Goal: Information Seeking & Learning: Learn about a topic

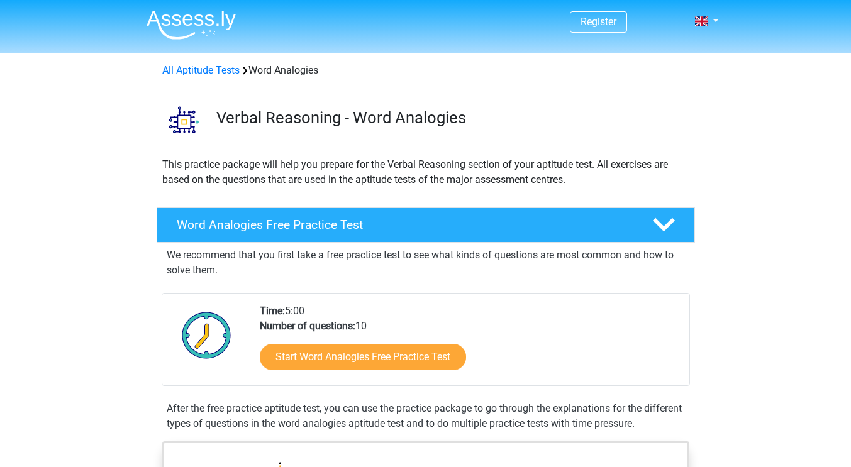
scroll to position [189, 0]
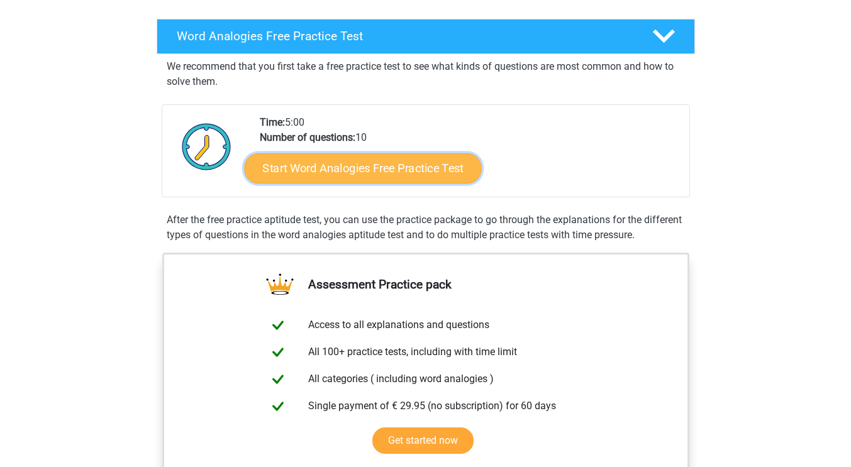
click at [308, 167] on link "Start Word Analogies Free Practice Test" at bounding box center [362, 168] width 237 height 30
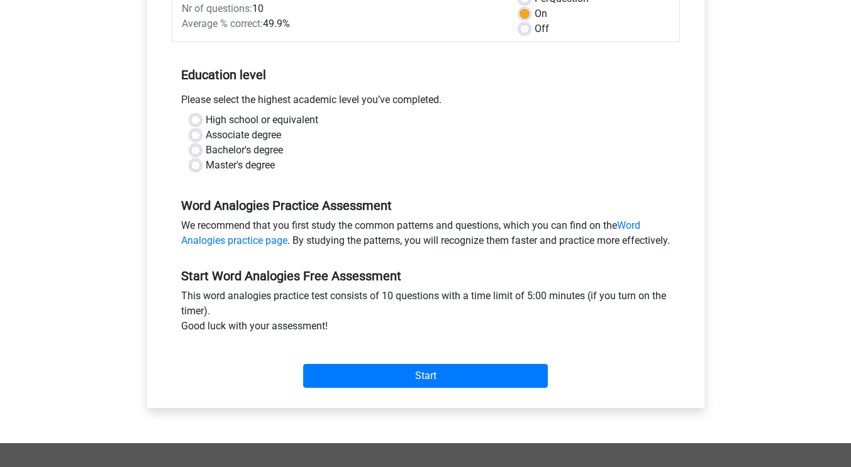
scroll to position [315, 0]
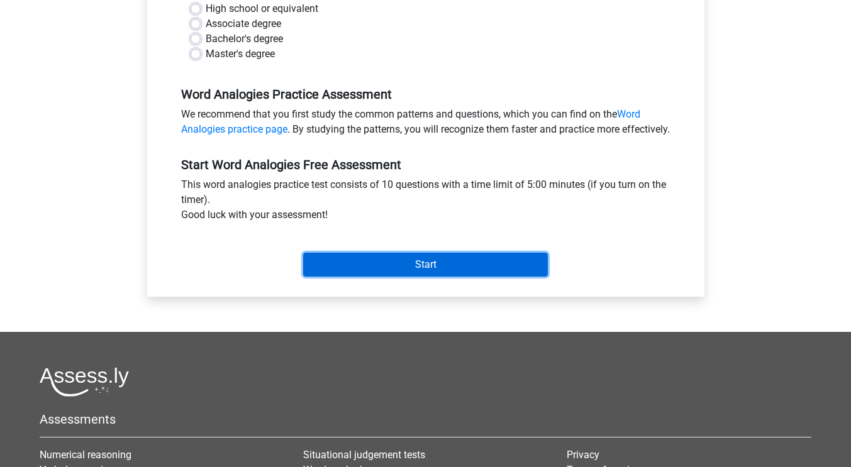
click at [447, 273] on input "Start" at bounding box center [425, 265] width 245 height 24
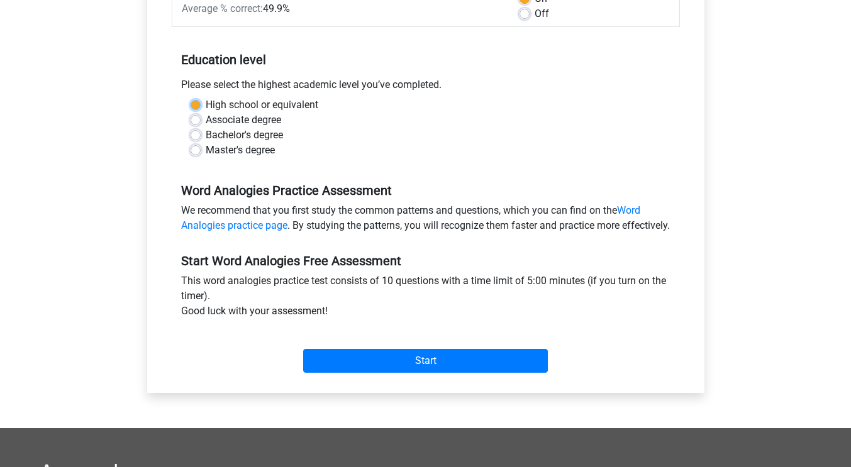
scroll to position [189, 0]
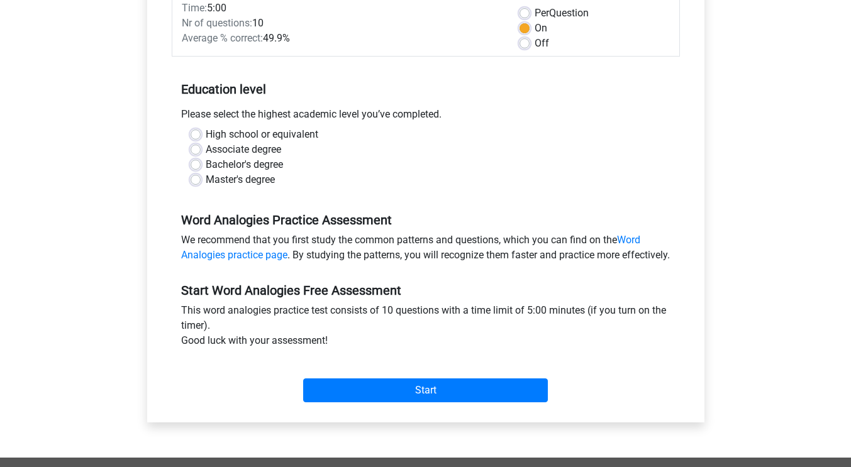
click at [329, 182] on div "Master's degree" at bounding box center [426, 179] width 471 height 15
click at [206, 135] on label "High school or equivalent" at bounding box center [262, 134] width 113 height 15
click at [196, 135] on input "High school or equivalent" at bounding box center [196, 133] width 10 height 13
radio input "true"
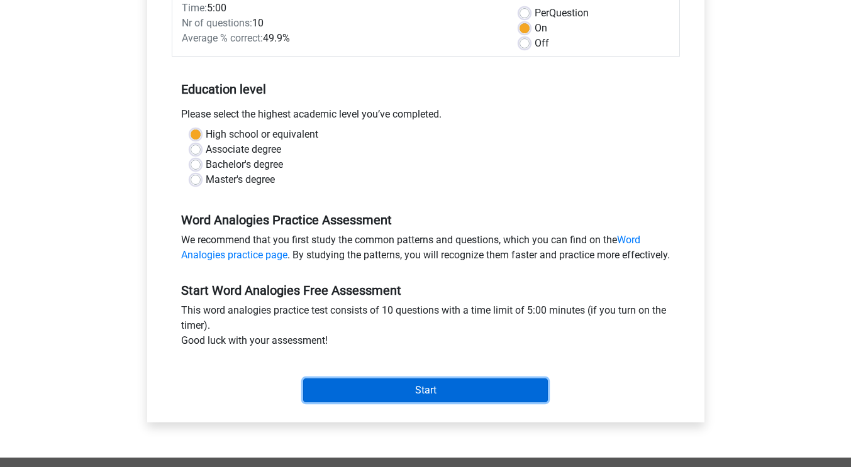
click at [472, 399] on input "Start" at bounding box center [425, 391] width 245 height 24
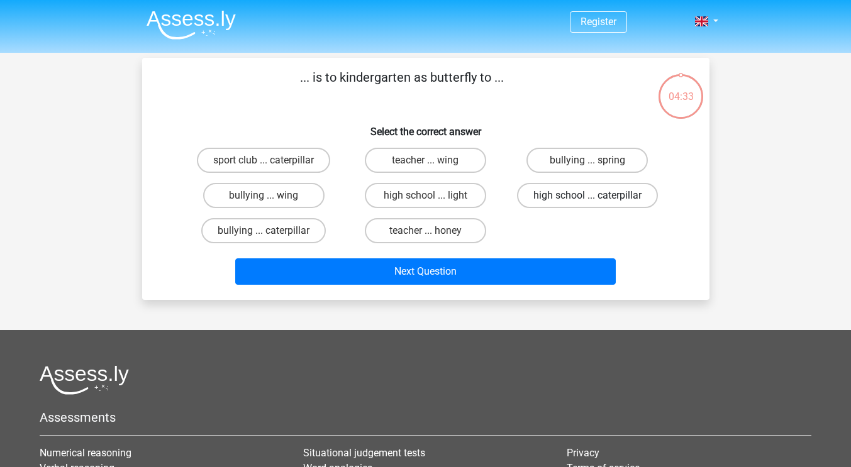
click at [530, 197] on label "high school ... caterpillar" at bounding box center [587, 195] width 141 height 25
click at [588, 197] on input "high school ... caterpillar" at bounding box center [592, 200] width 8 height 8
radio input "true"
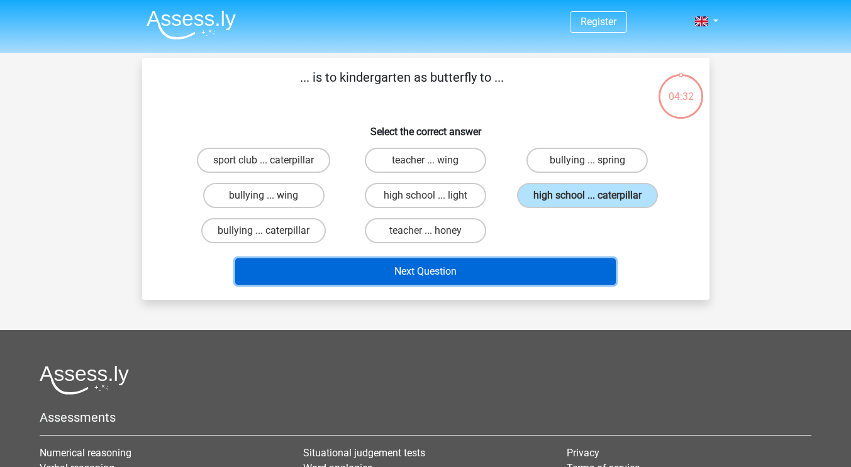
click at [489, 268] on button "Next Question" at bounding box center [425, 272] width 381 height 26
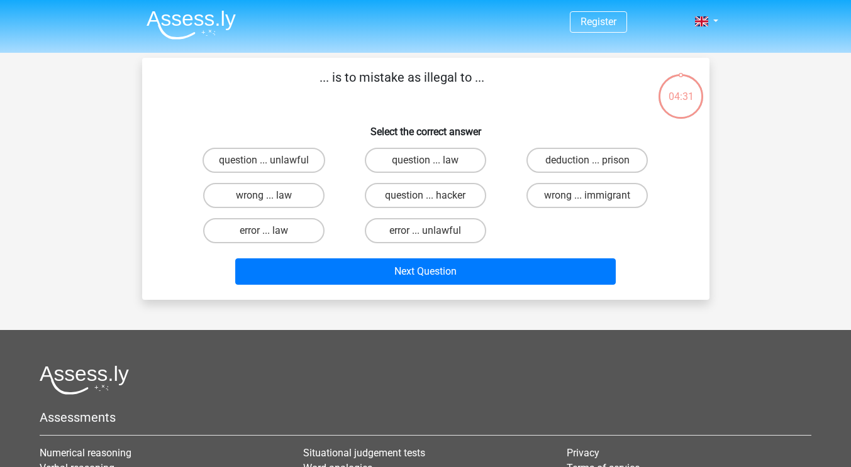
scroll to position [58, 0]
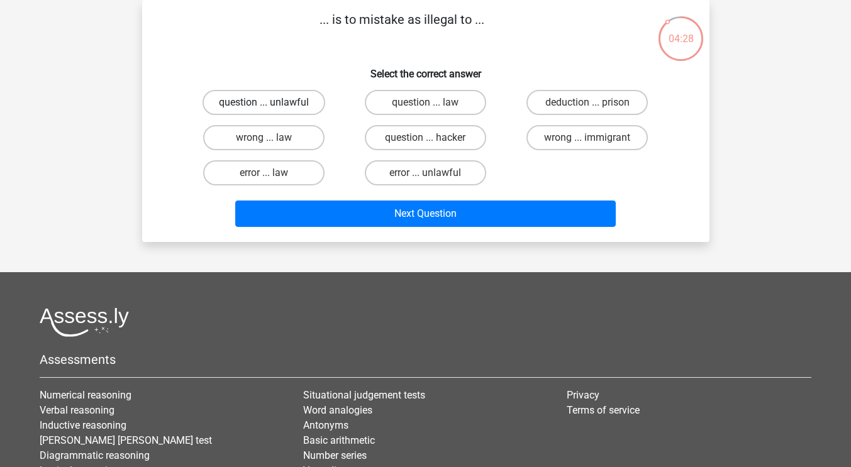
click at [302, 108] on label "question ... unlawful" at bounding box center [264, 102] width 123 height 25
click at [272, 108] on input "question ... unlawful" at bounding box center [268, 107] width 8 height 8
radio input "true"
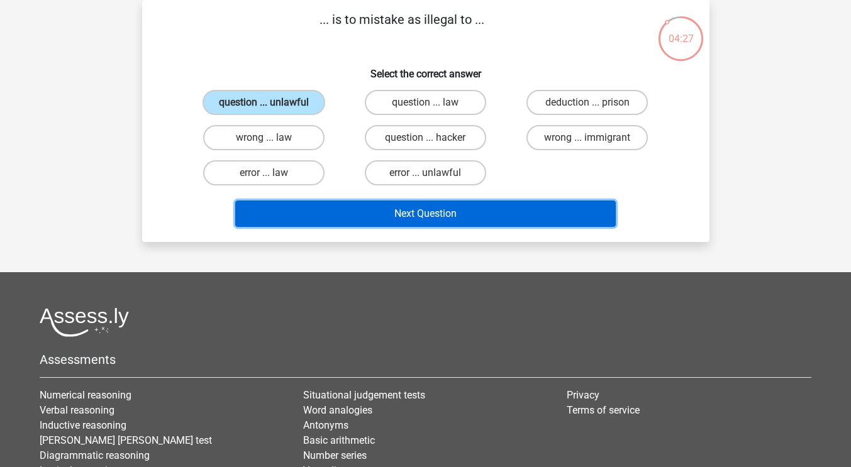
click at [345, 220] on button "Next Question" at bounding box center [425, 214] width 381 height 26
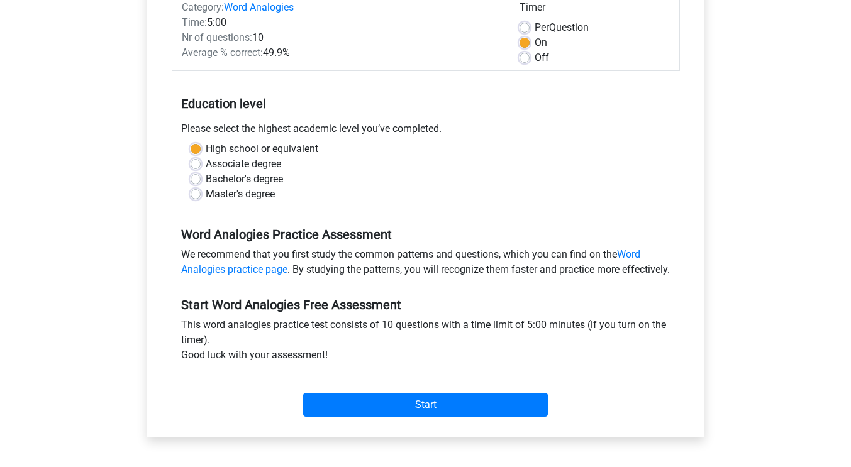
scroll to position [189, 0]
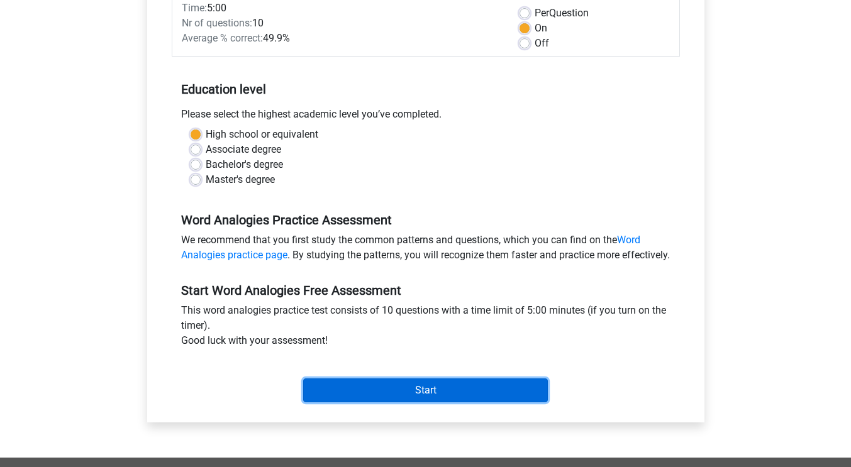
click at [429, 403] on input "Start" at bounding box center [425, 391] width 245 height 24
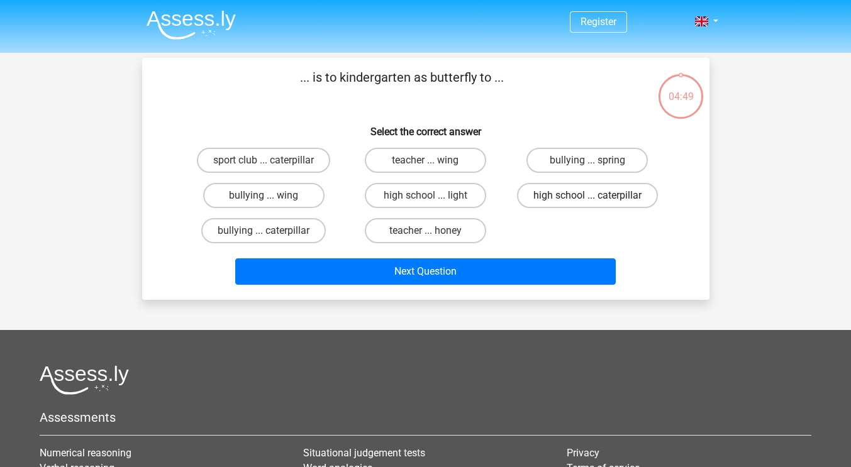
click at [544, 198] on label "high school ... caterpillar" at bounding box center [587, 195] width 141 height 25
click at [588, 198] on input "high school ... caterpillar" at bounding box center [592, 200] width 8 height 8
radio input "true"
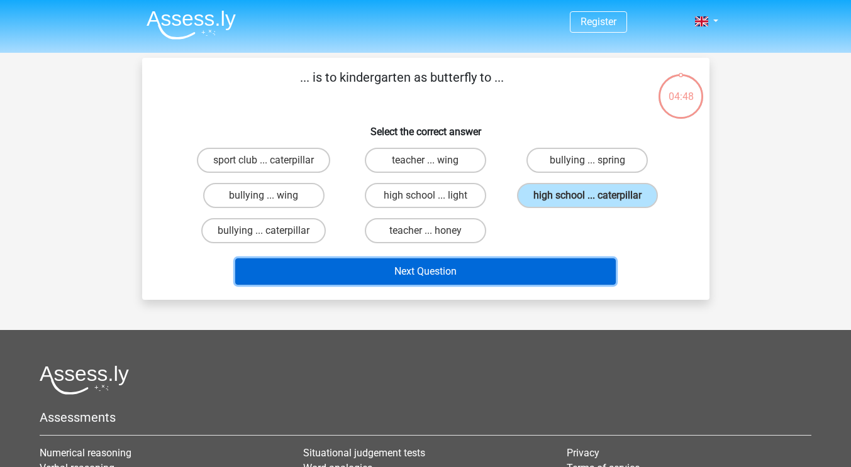
click at [486, 277] on button "Next Question" at bounding box center [425, 272] width 381 height 26
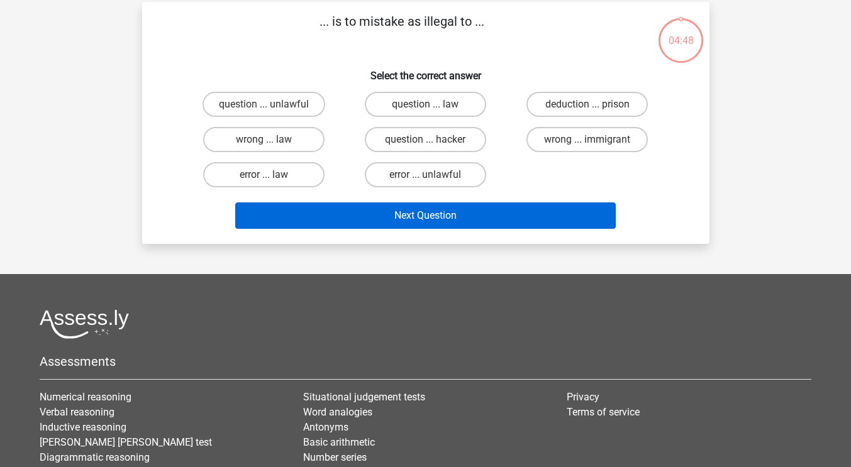
scroll to position [58, 0]
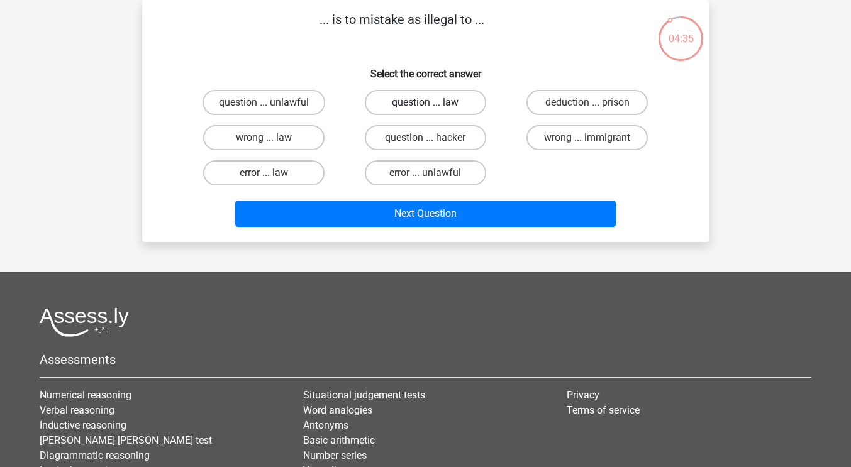
click at [390, 103] on label "question ... law" at bounding box center [425, 102] width 121 height 25
click at [425, 103] on input "question ... law" at bounding box center [429, 107] width 8 height 8
radio input "true"
click at [442, 140] on label "question ... hacker" at bounding box center [425, 137] width 121 height 25
click at [433, 140] on input "question ... hacker" at bounding box center [429, 142] width 8 height 8
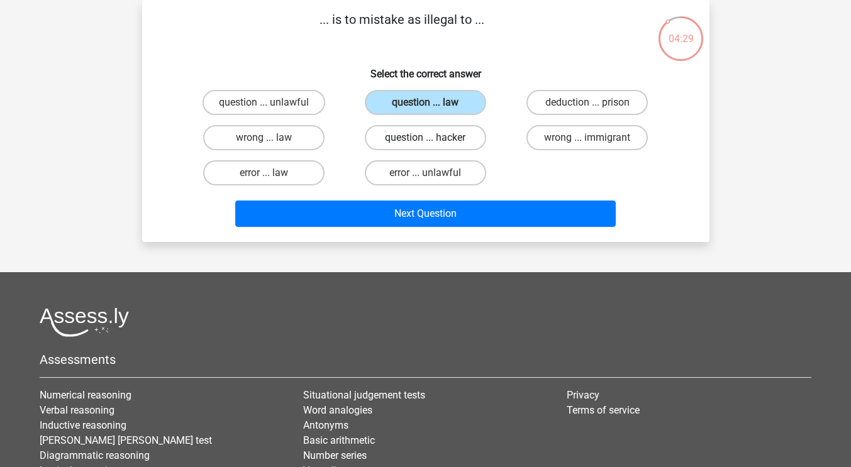
radio input "true"
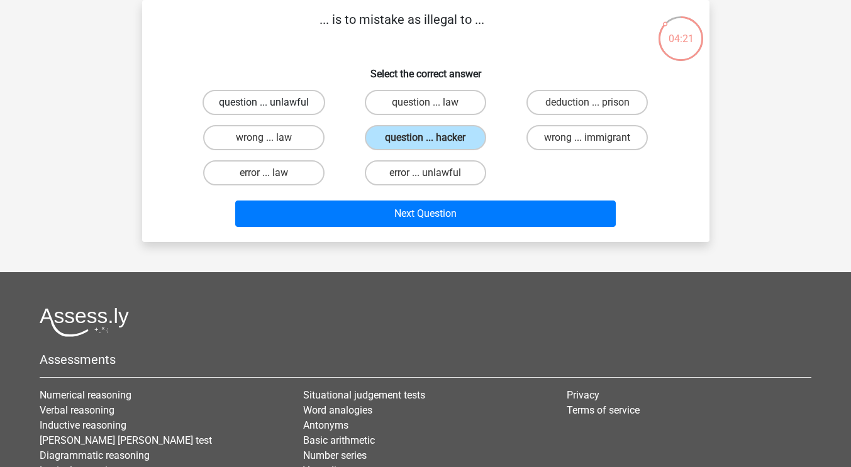
click at [280, 106] on label "question ... unlawful" at bounding box center [264, 102] width 123 height 25
click at [272, 106] on input "question ... unlawful" at bounding box center [268, 107] width 8 height 8
radio input "true"
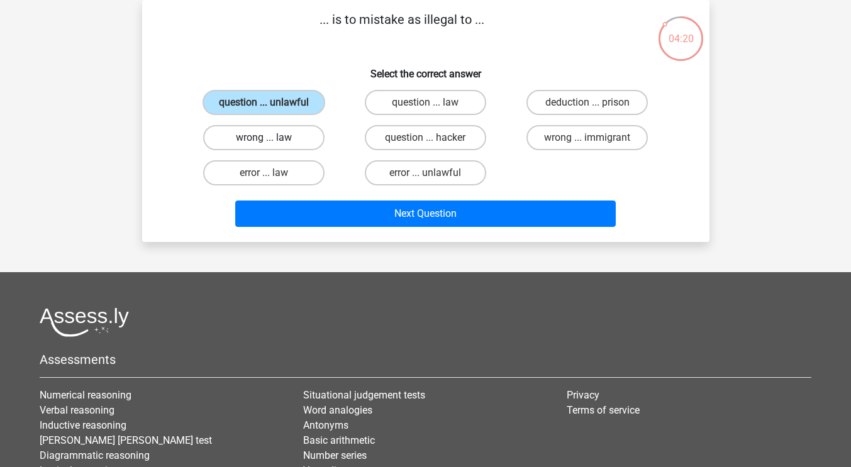
click at [283, 138] on label "wrong ... law" at bounding box center [263, 137] width 121 height 25
click at [272, 138] on input "wrong ... law" at bounding box center [268, 142] width 8 height 8
radio input "true"
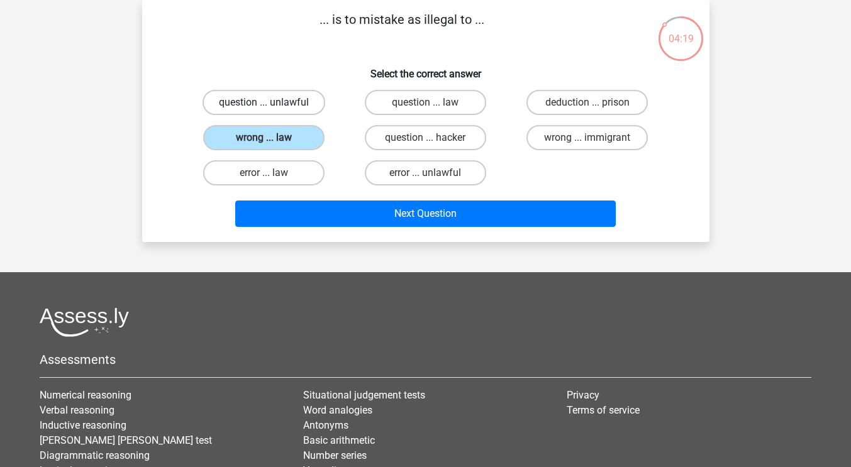
click at [288, 101] on label "question ... unlawful" at bounding box center [264, 102] width 123 height 25
click at [272, 103] on input "question ... unlawful" at bounding box center [268, 107] width 8 height 8
radio input "true"
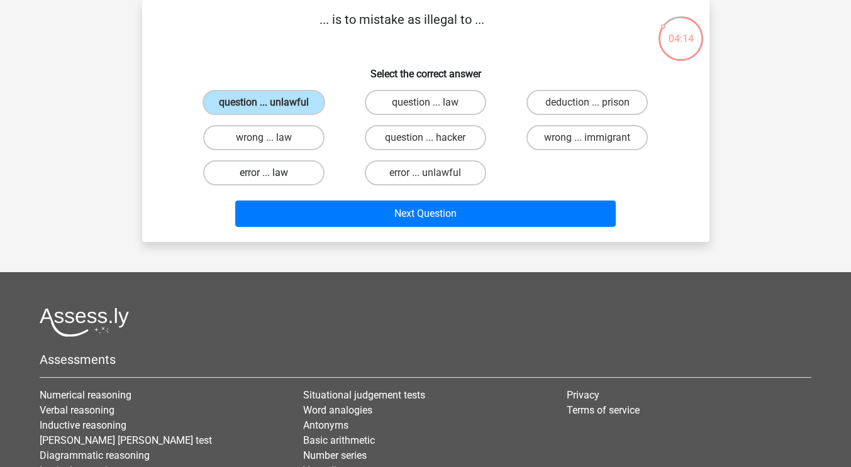
click at [295, 178] on label "error ... law" at bounding box center [263, 172] width 121 height 25
click at [272, 178] on input "error ... law" at bounding box center [268, 177] width 8 height 8
radio input "true"
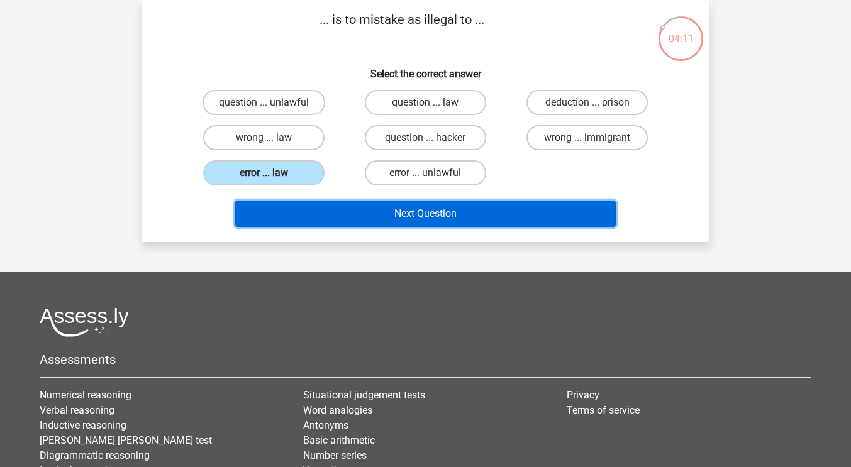
click at [336, 213] on button "Next Question" at bounding box center [425, 214] width 381 height 26
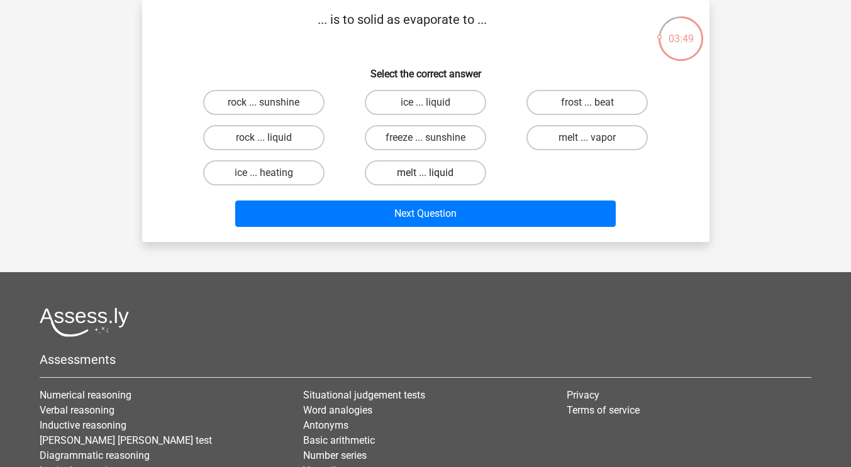
click at [462, 168] on label "melt ... liquid" at bounding box center [425, 172] width 121 height 25
click at [433, 173] on input "melt ... liquid" at bounding box center [429, 177] width 8 height 8
radio input "true"
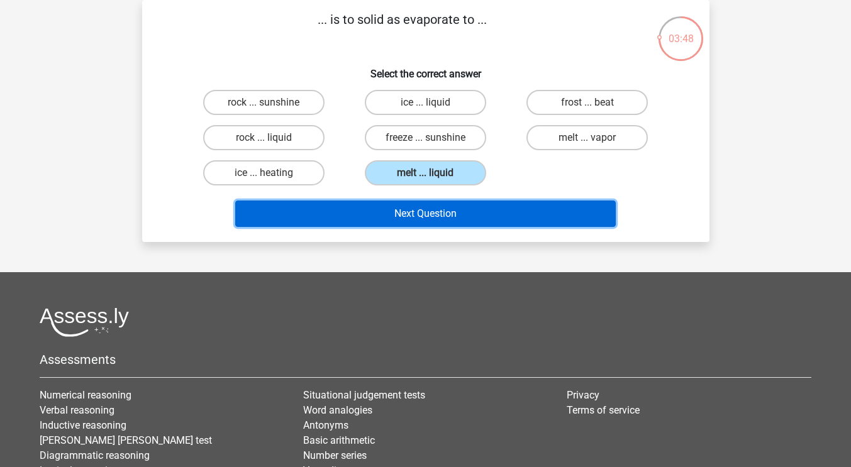
click at [467, 216] on button "Next Question" at bounding box center [425, 214] width 381 height 26
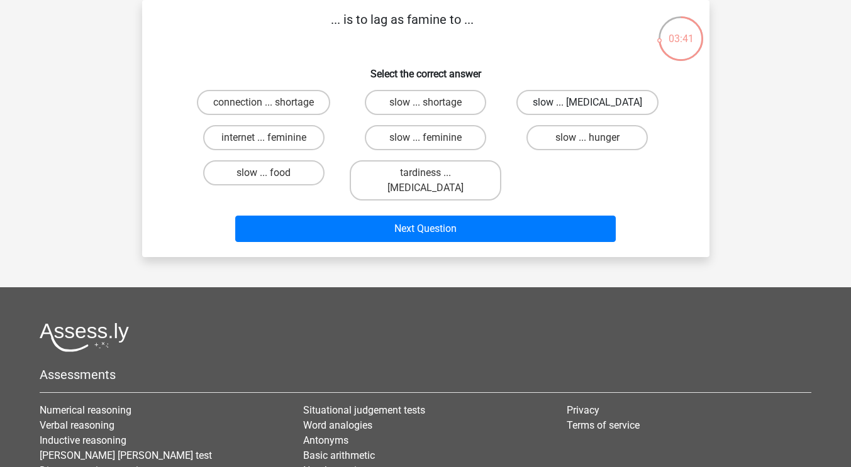
click at [584, 103] on label "slow ... malnutrition" at bounding box center [588, 102] width 142 height 25
click at [588, 103] on input "slow ... malnutrition" at bounding box center [592, 107] width 8 height 8
radio input "true"
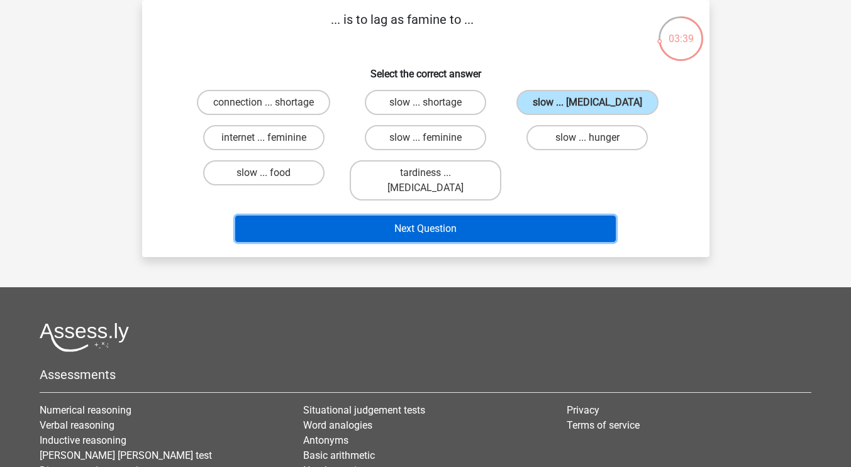
click at [468, 216] on button "Next Question" at bounding box center [425, 229] width 381 height 26
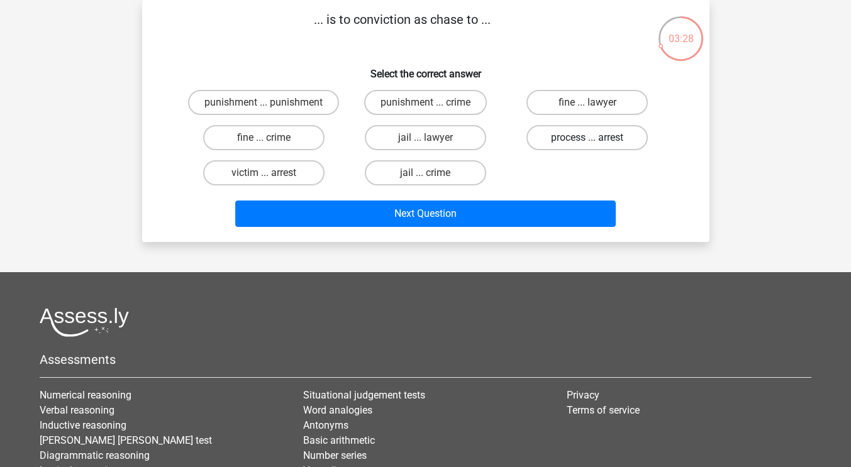
drag, startPoint x: 558, startPoint y: 129, endPoint x: 549, endPoint y: 145, distance: 18.3
click at [558, 130] on label "process ... arrest" at bounding box center [587, 137] width 121 height 25
click at [588, 138] on input "process ... arrest" at bounding box center [592, 142] width 8 height 8
radio input "true"
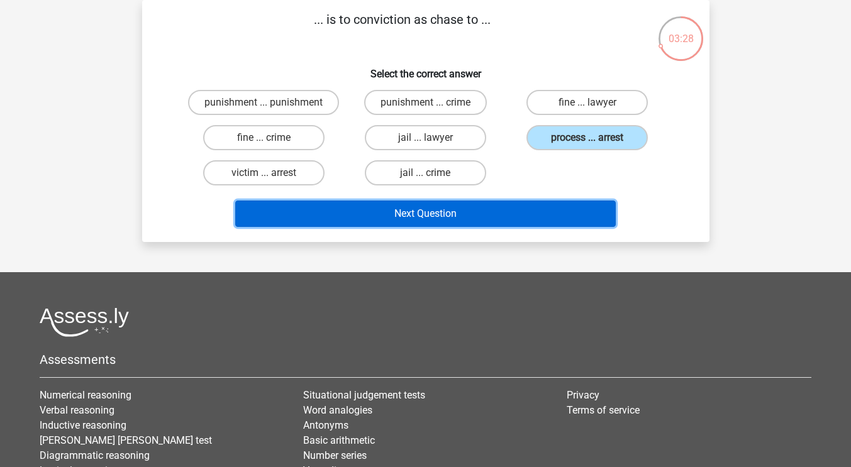
click at [454, 216] on button "Next Question" at bounding box center [425, 214] width 381 height 26
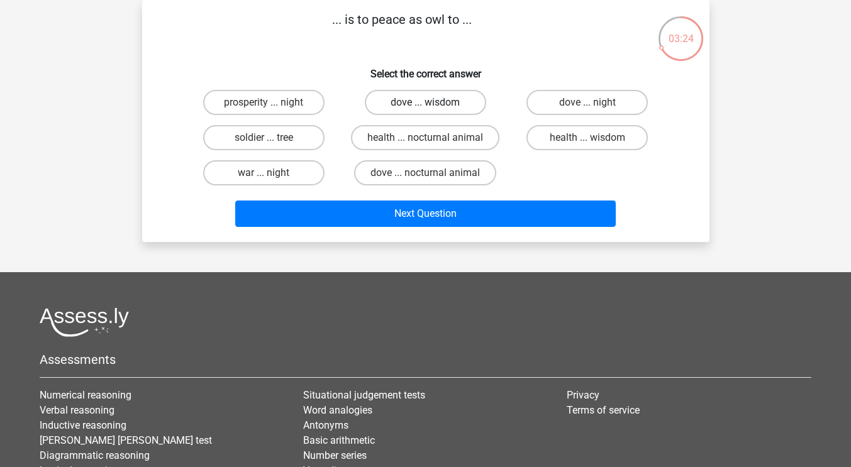
click at [395, 108] on label "dove ... wisdom" at bounding box center [425, 102] width 121 height 25
click at [425, 108] on input "dove ... wisdom" at bounding box center [429, 107] width 8 height 8
radio input "true"
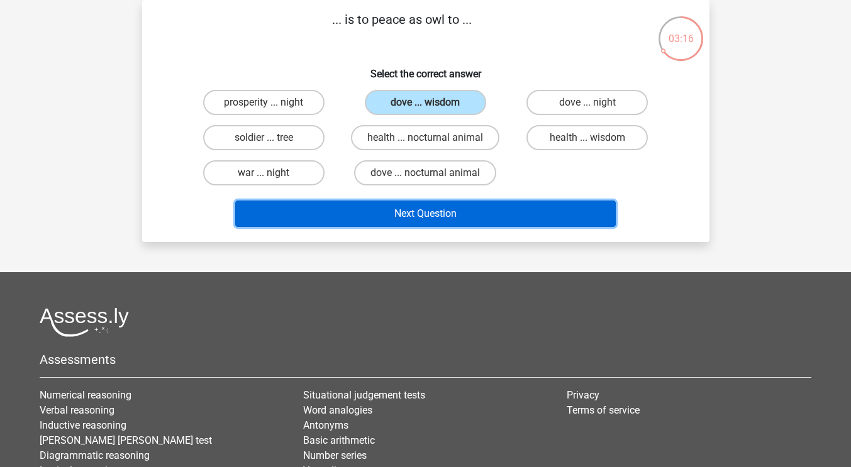
click at [431, 212] on button "Next Question" at bounding box center [425, 214] width 381 height 26
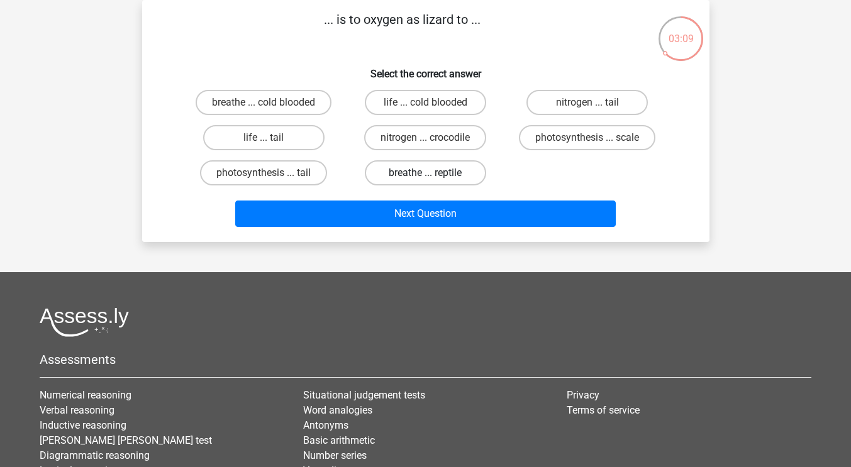
click at [436, 175] on label "breathe ... reptile" at bounding box center [425, 172] width 121 height 25
click at [433, 175] on input "breathe ... reptile" at bounding box center [429, 177] width 8 height 8
radio input "true"
click at [535, 139] on label "photosynthesis ... scale" at bounding box center [587, 137] width 137 height 25
click at [588, 139] on input "photosynthesis ... scale" at bounding box center [592, 142] width 8 height 8
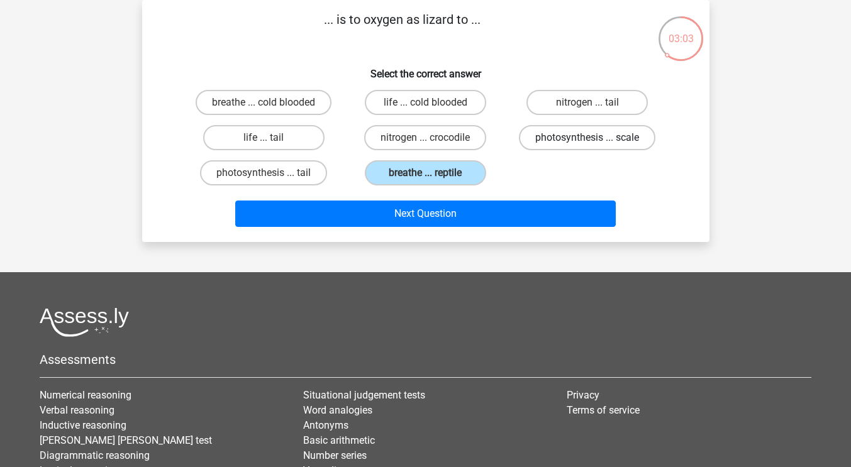
radio input "true"
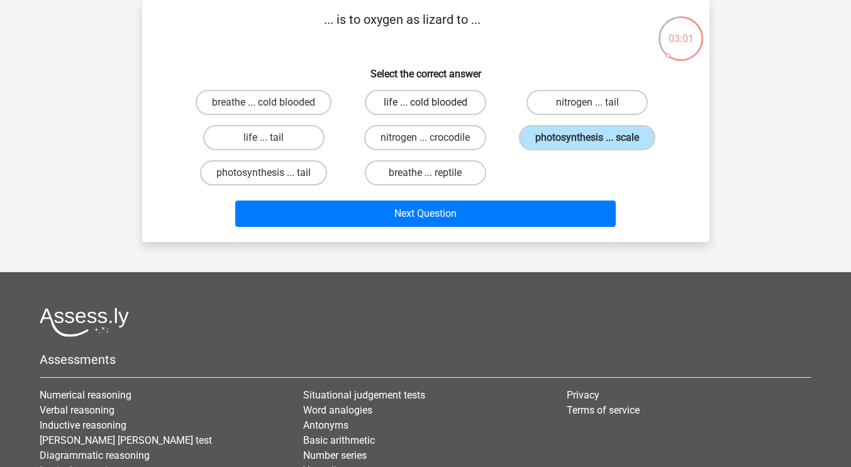
click at [427, 101] on label "life ... cold blooded" at bounding box center [425, 102] width 121 height 25
click at [427, 103] on input "life ... cold blooded" at bounding box center [429, 107] width 8 height 8
radio input "true"
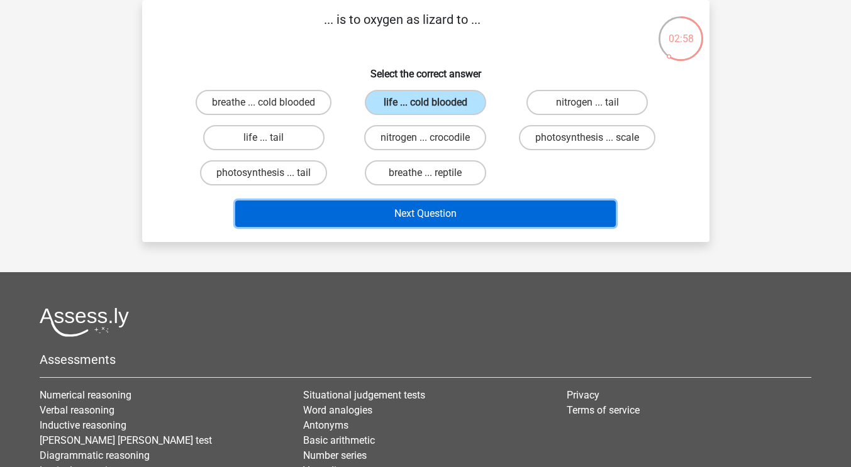
click at [462, 216] on button "Next Question" at bounding box center [425, 214] width 381 height 26
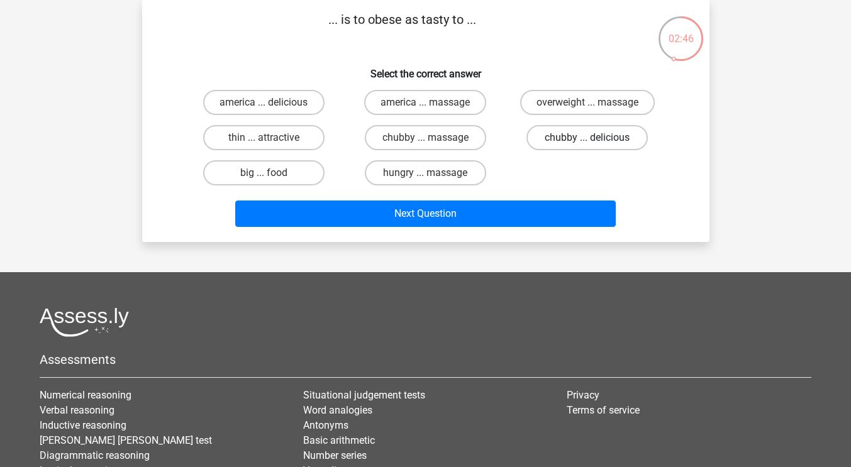
click at [574, 135] on label "chubby ... delicious" at bounding box center [587, 137] width 121 height 25
click at [588, 138] on input "chubby ... delicious" at bounding box center [592, 142] width 8 height 8
radio input "true"
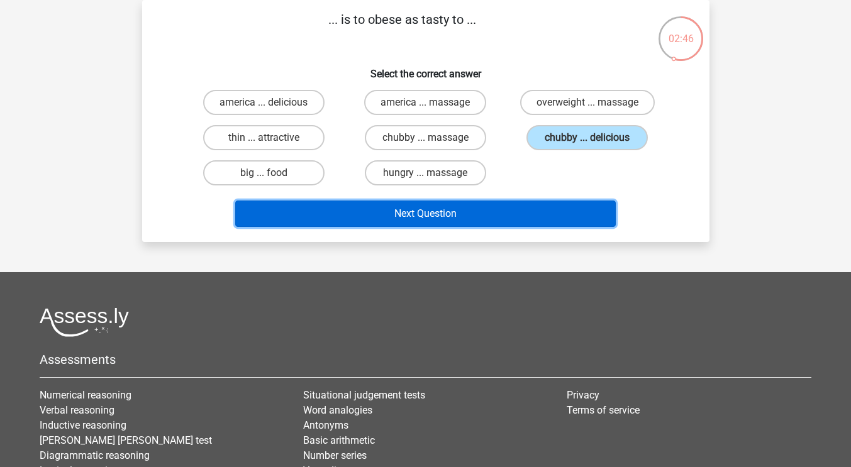
click at [512, 222] on button "Next Question" at bounding box center [425, 214] width 381 height 26
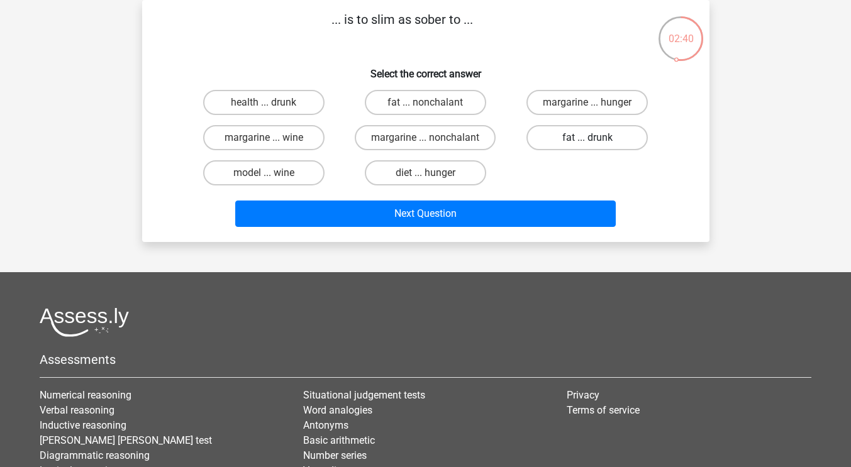
click at [550, 135] on label "fat ... drunk" at bounding box center [587, 137] width 121 height 25
click at [588, 138] on input "fat ... drunk" at bounding box center [592, 142] width 8 height 8
radio input "true"
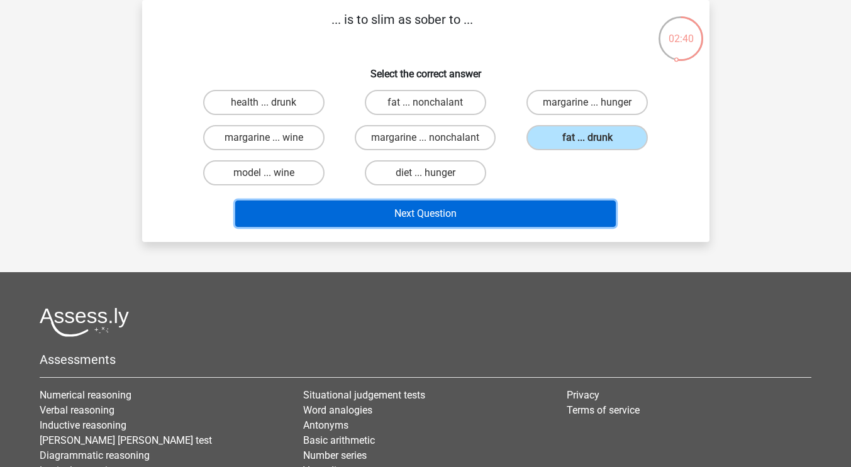
click at [495, 213] on button "Next Question" at bounding box center [425, 214] width 381 height 26
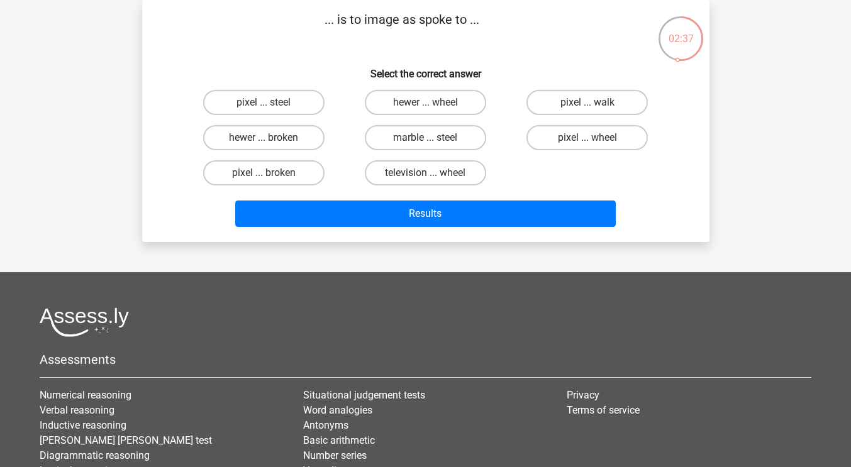
scroll to position [0, 0]
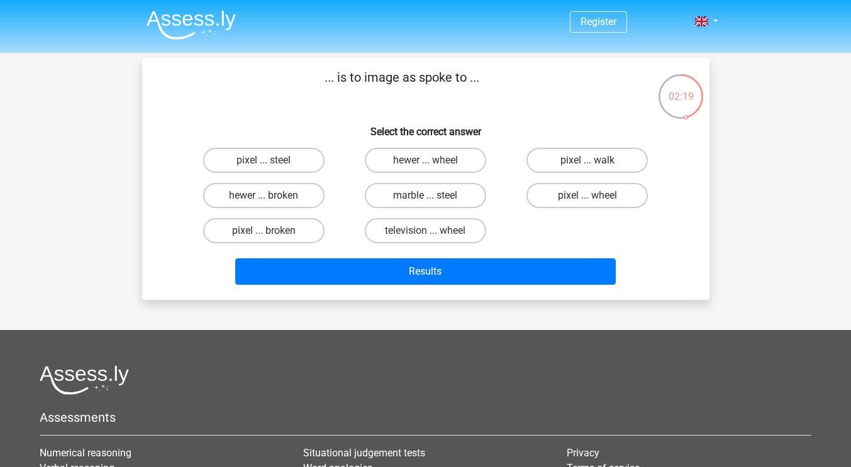
click at [567, 147] on div "pixel ... walk" at bounding box center [587, 160] width 162 height 35
click at [562, 161] on label "pixel ... walk" at bounding box center [587, 160] width 121 height 25
click at [588, 161] on input "pixel ... walk" at bounding box center [592, 164] width 8 height 8
radio input "true"
click at [443, 196] on label "marble ... steel" at bounding box center [425, 195] width 121 height 25
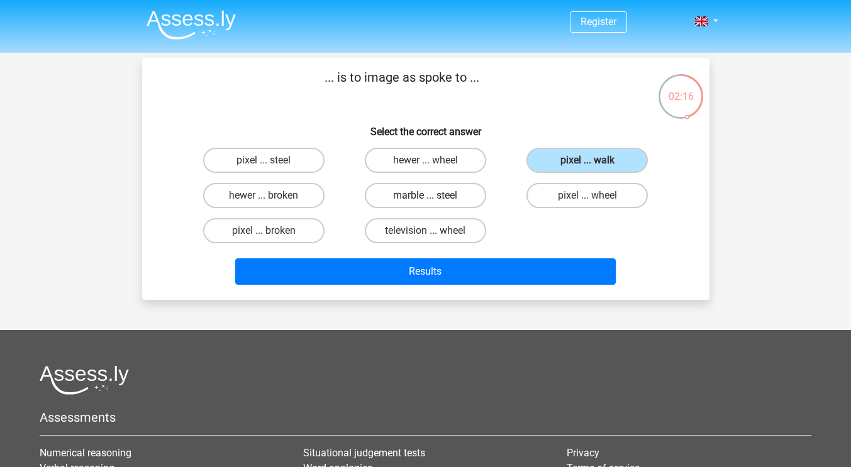
click at [433, 196] on input "marble ... steel" at bounding box center [429, 200] width 8 height 8
radio input "true"
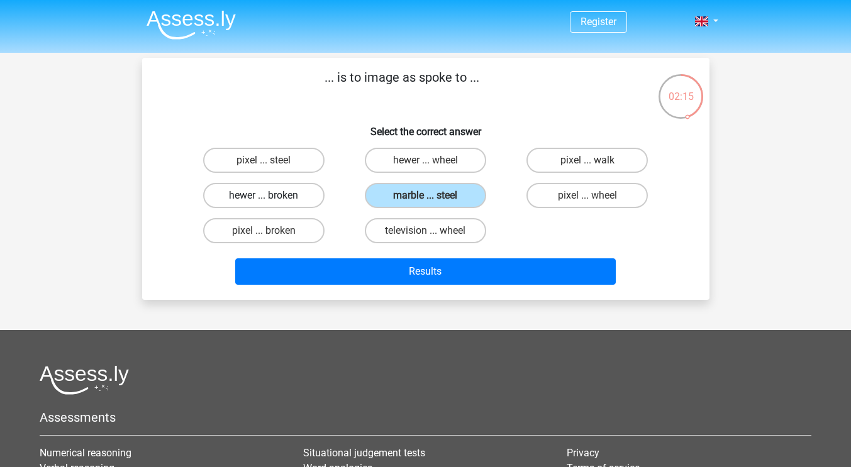
click at [274, 193] on label "hewer ... broken" at bounding box center [263, 195] width 121 height 25
click at [272, 196] on input "hewer ... broken" at bounding box center [268, 200] width 8 height 8
radio input "true"
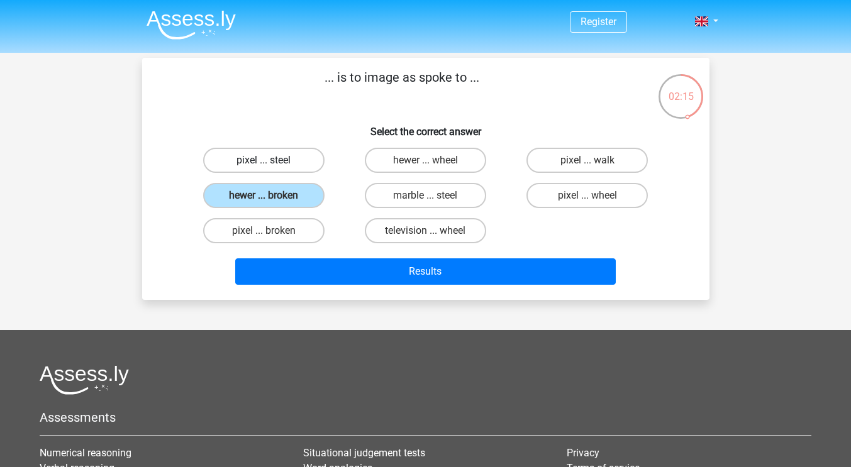
click at [263, 158] on label "pixel ... steel" at bounding box center [263, 160] width 121 height 25
click at [264, 160] on input "pixel ... steel" at bounding box center [268, 164] width 8 height 8
radio input "true"
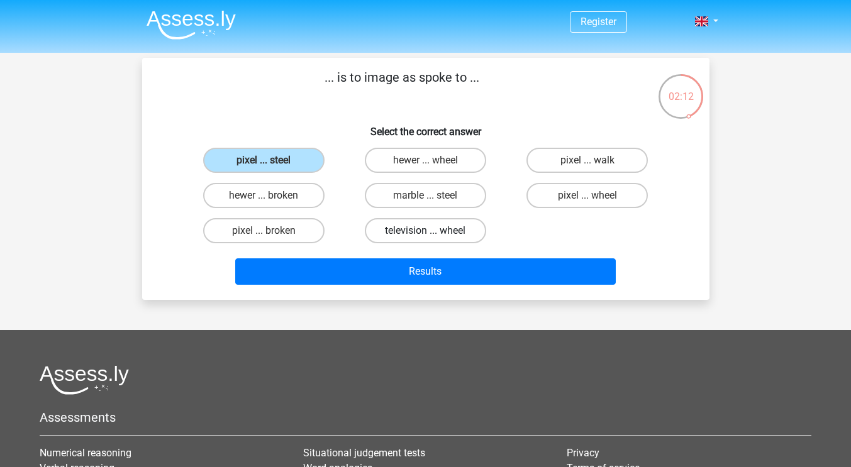
click at [422, 237] on label "television ... wheel" at bounding box center [425, 230] width 121 height 25
click at [425, 237] on input "television ... wheel" at bounding box center [429, 235] width 8 height 8
radio input "true"
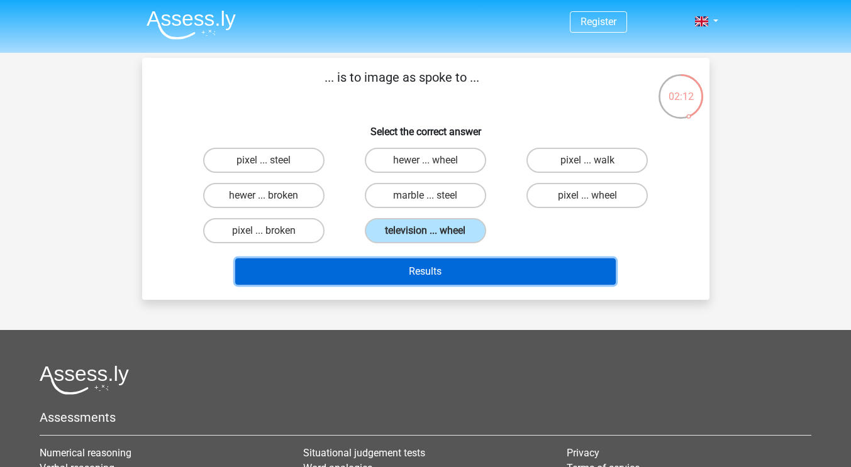
click at [417, 263] on button "Results" at bounding box center [425, 272] width 381 height 26
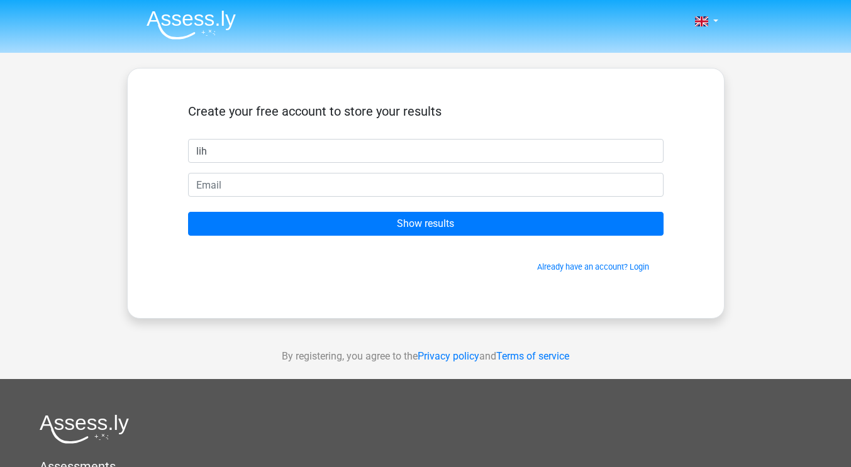
type input "lih"
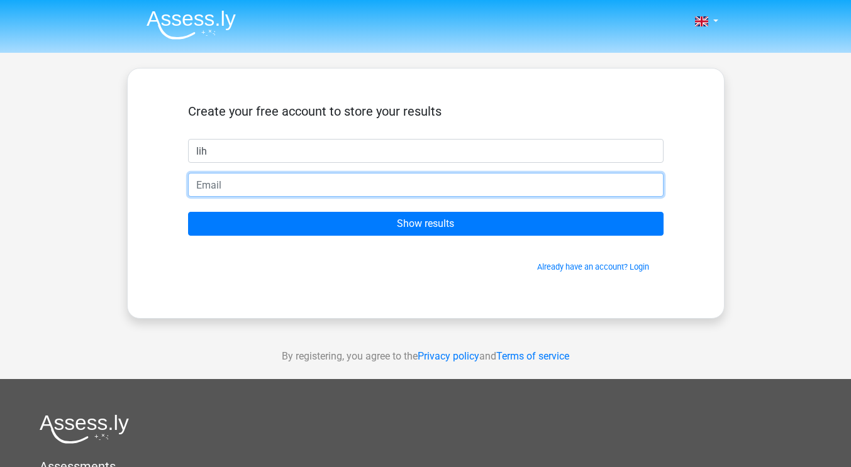
click at [352, 174] on input "email" at bounding box center [426, 185] width 476 height 24
type input "lihfonte403@gmail.com"
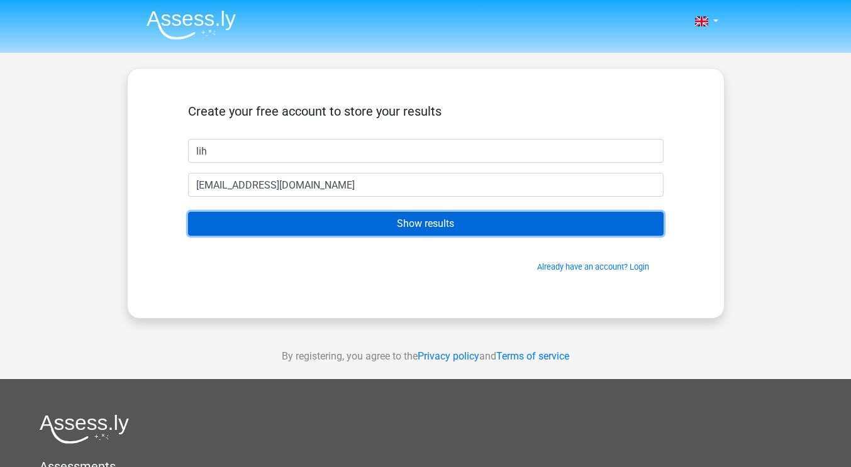
click at [371, 222] on input "Show results" at bounding box center [426, 224] width 476 height 24
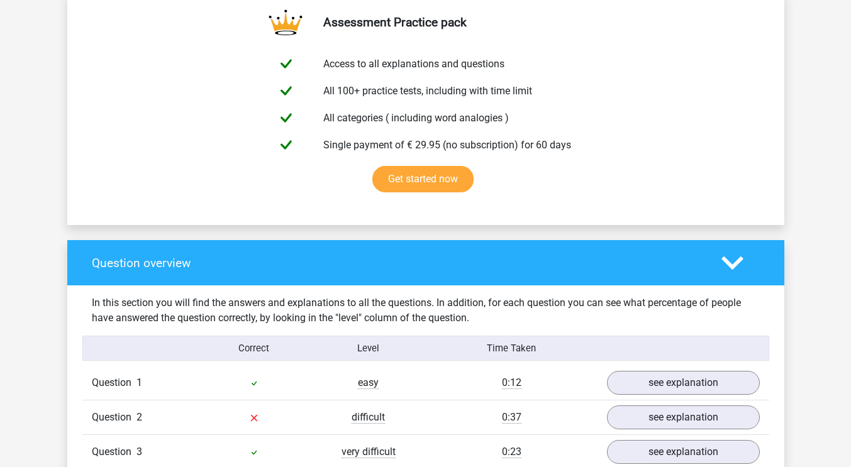
scroll to position [377, 0]
